Goal: Task Accomplishment & Management: Use online tool/utility

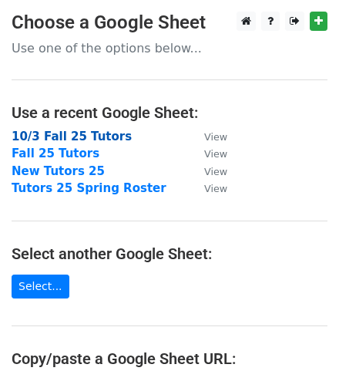
click at [69, 133] on strong "10/3 Fall 25 Tutors" at bounding box center [72, 137] width 120 height 14
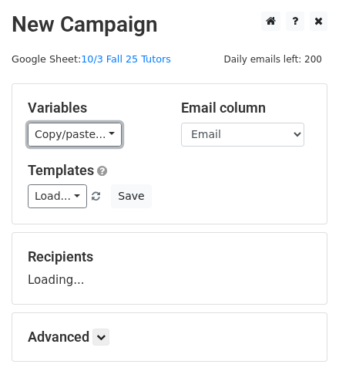
click at [69, 133] on link "Copy/paste..." at bounding box center [75, 135] width 94 height 24
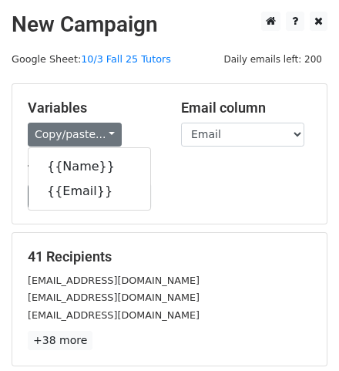
click at [205, 178] on div "Templates Load... Webinar Invitation Order Confirmation Trial Expiration Warnin…" at bounding box center [169, 185] width 307 height 47
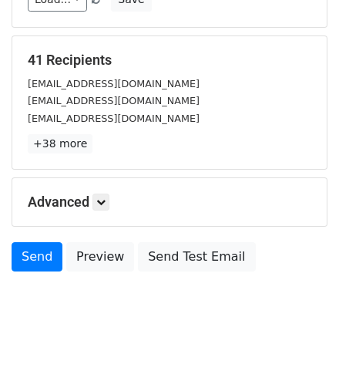
scroll to position [226, 0]
